Goal: Communication & Community: Ask a question

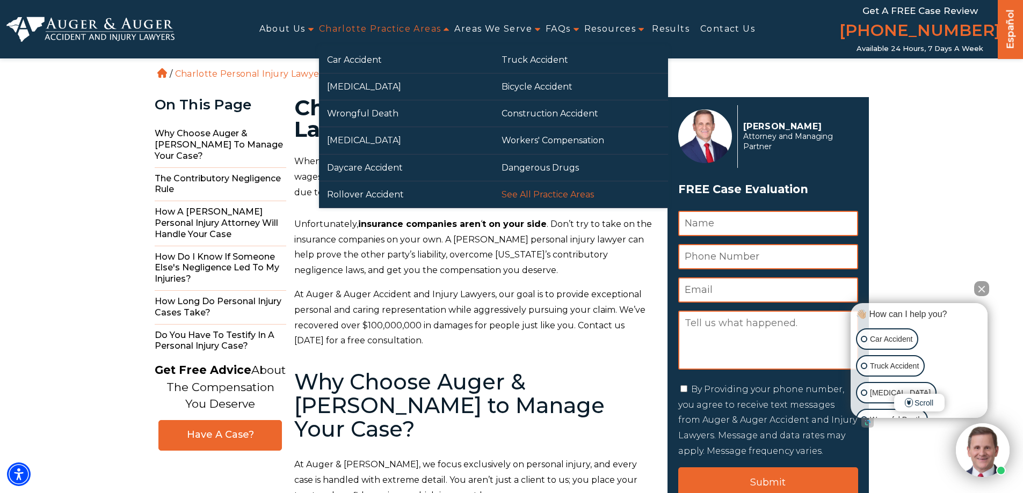
click at [530, 194] on link "See All Practice Areas" at bounding box center [580, 194] width 174 height 26
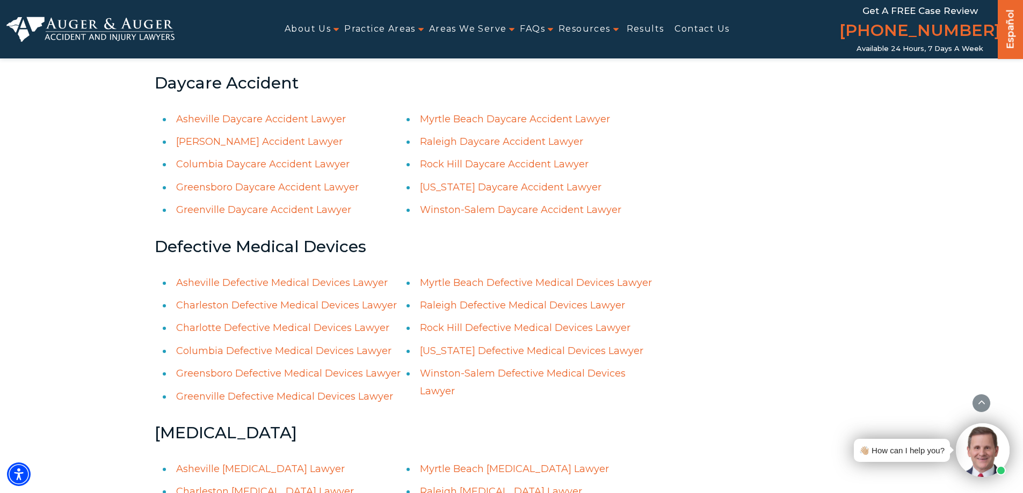
scroll to position [113, 0]
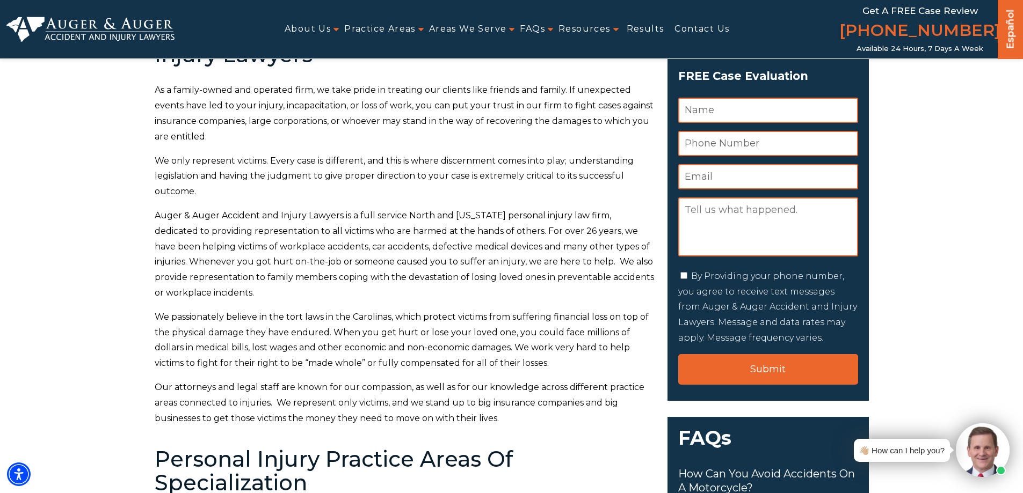
click at [728, 118] on input "Name *" at bounding box center [768, 110] width 180 height 25
type input "[PERSON_NAME]"
type input "8285573359"
type input "[EMAIL_ADDRESS][DOMAIN_NAME]"
paste textarea "Hello, I was writing to inquire as to whether or not your practice takes on med…"
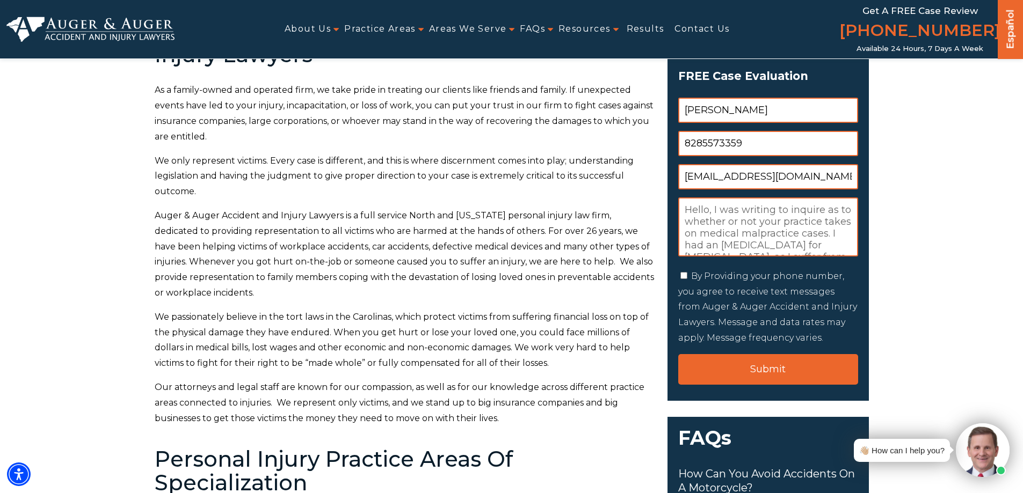
scroll to position [244, 0]
type textarea "Hello, I was writing to inquire as to whether or not your practice takes on med…"
click at [720, 281] on label "By Providing your phone number, you agree to receive text messages from Auger &…" at bounding box center [767, 307] width 179 height 72
click at [687, 279] on input "By Providing your phone number, you agree to receive text messages from Auger &…" at bounding box center [683, 275] width 7 height 7
checkbox input "true"
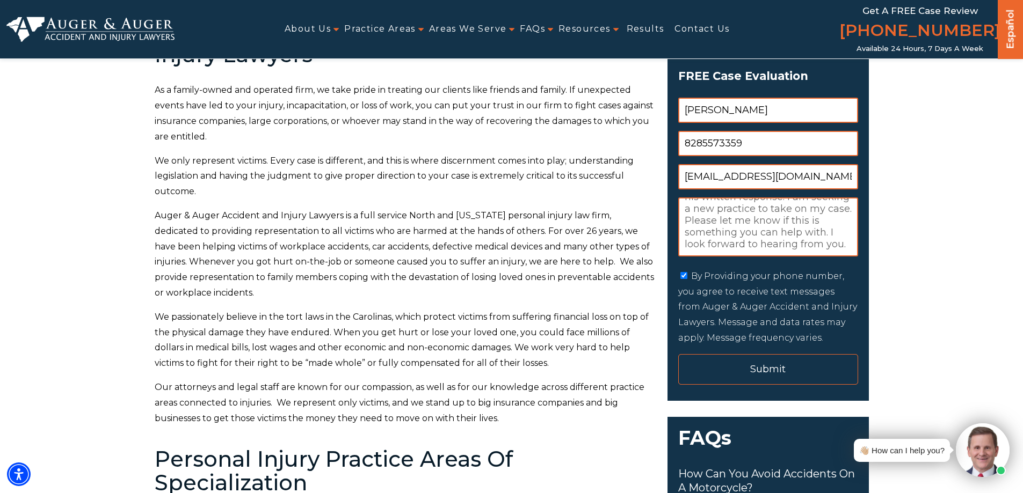
click at [782, 363] on input "Submit" at bounding box center [768, 369] width 180 height 31
click at [771, 366] on input "Submit" at bounding box center [768, 369] width 180 height 31
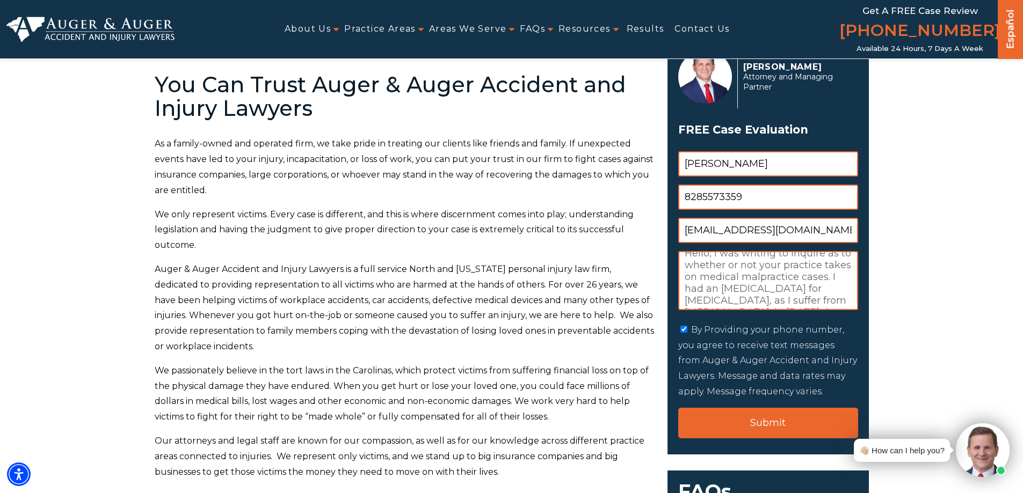
scroll to position [0, 0]
click at [803, 287] on textarea "Hello, I was writing to inquire as to whether or not your practice takes on med…" at bounding box center [768, 280] width 180 height 59
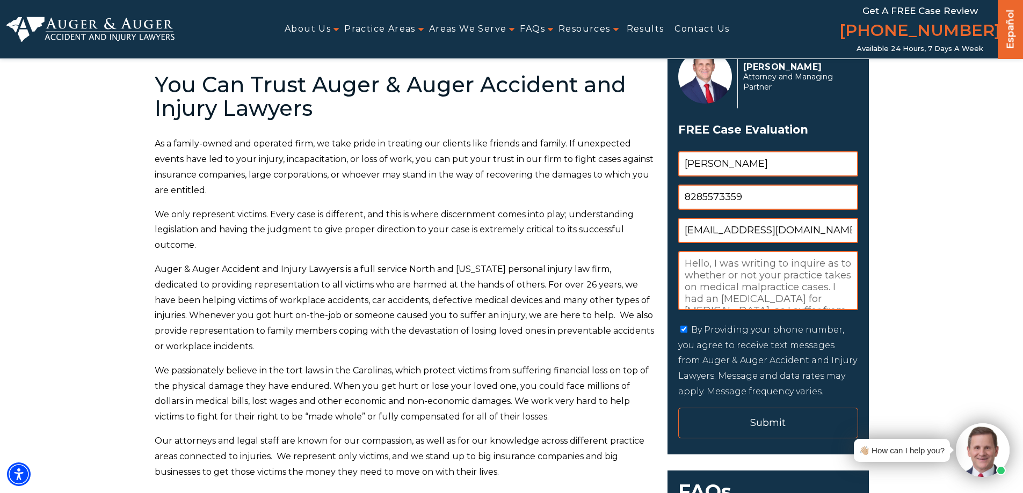
click at [765, 422] on input "Submit" at bounding box center [768, 423] width 180 height 31
